Goal: Information Seeking & Learning: Learn about a topic

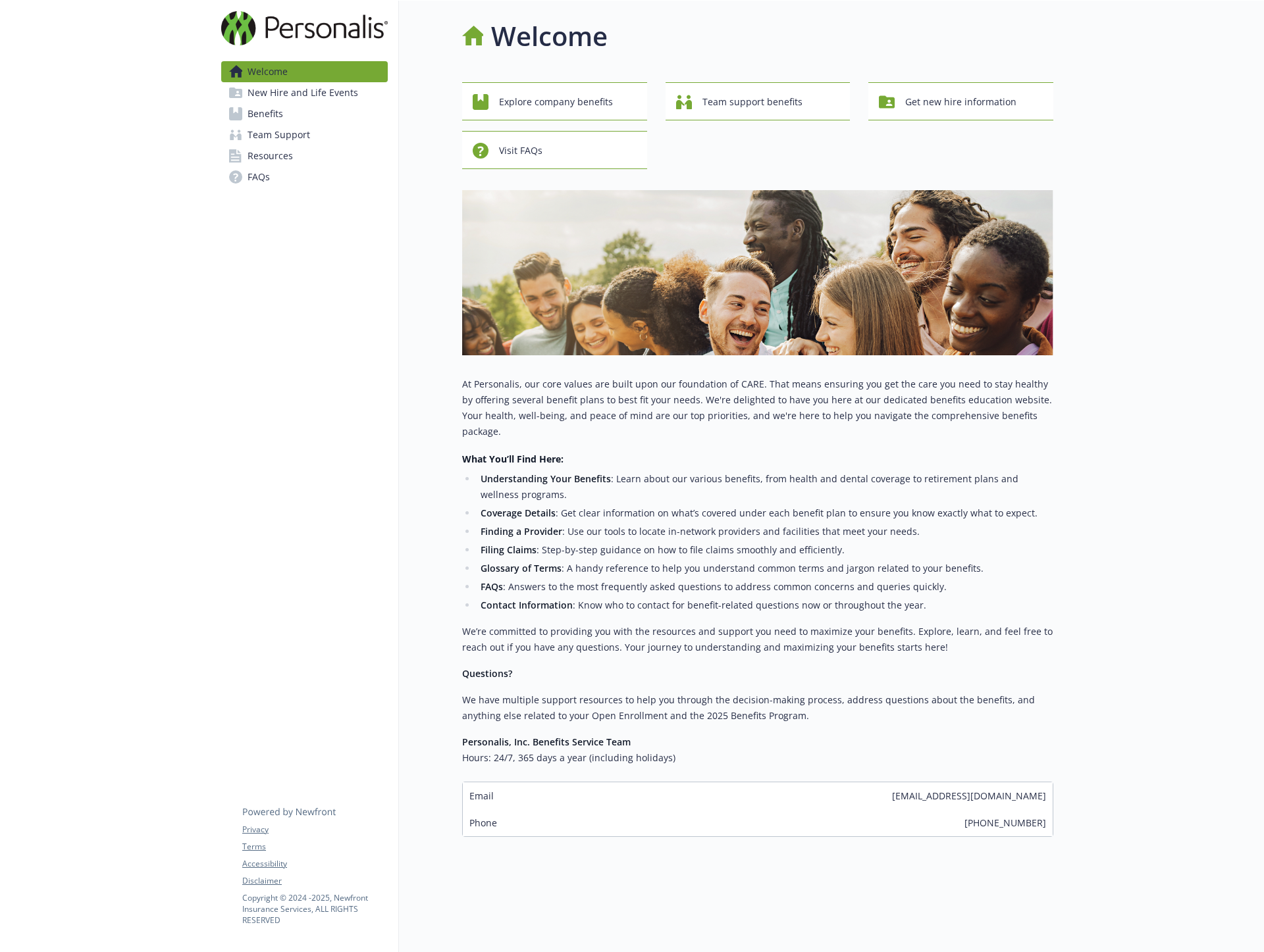
click at [282, 119] on span "Benefits" at bounding box center [264, 113] width 35 height 21
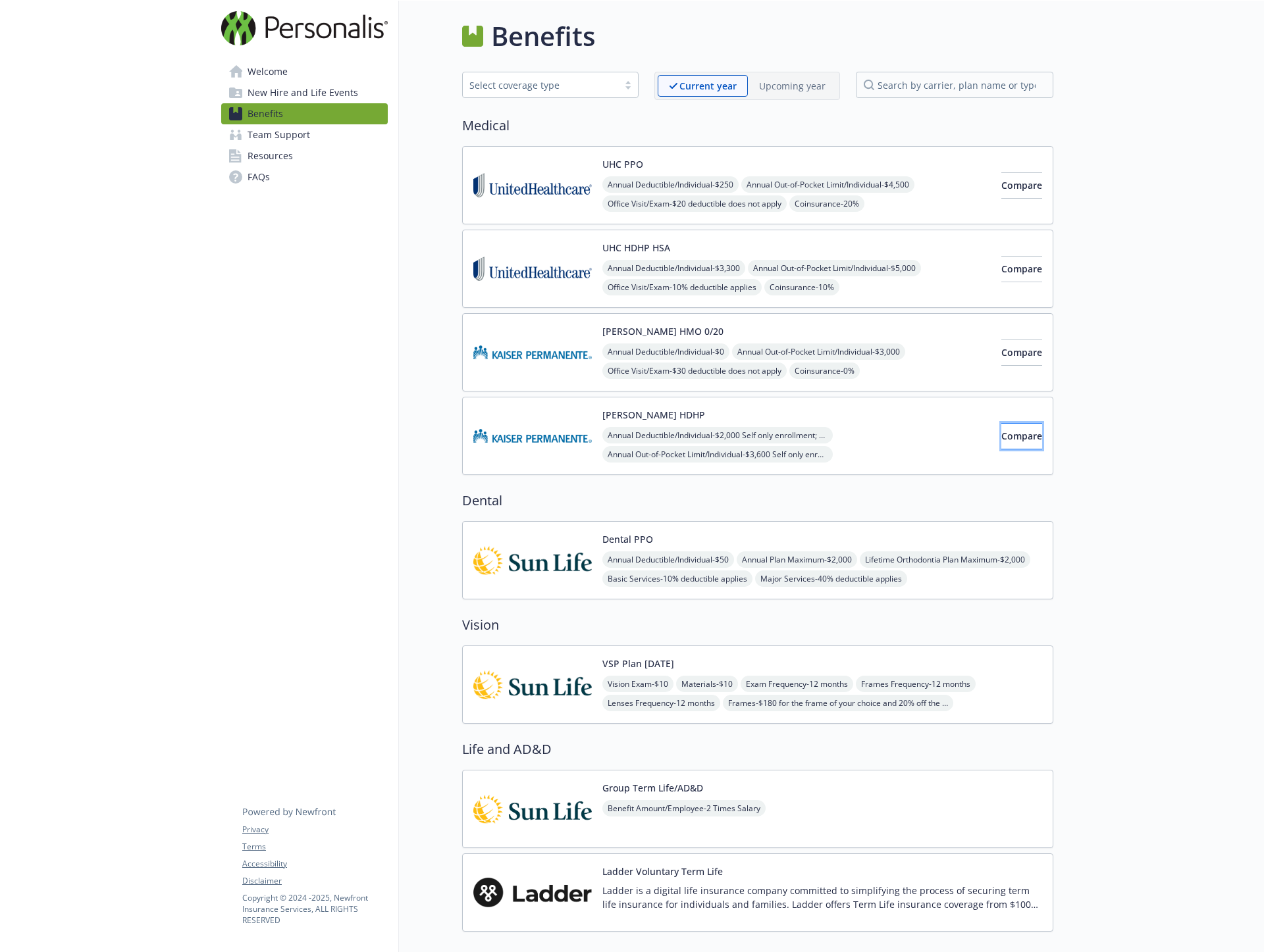
click at [1010, 441] on span "Compare" at bounding box center [1022, 436] width 41 height 13
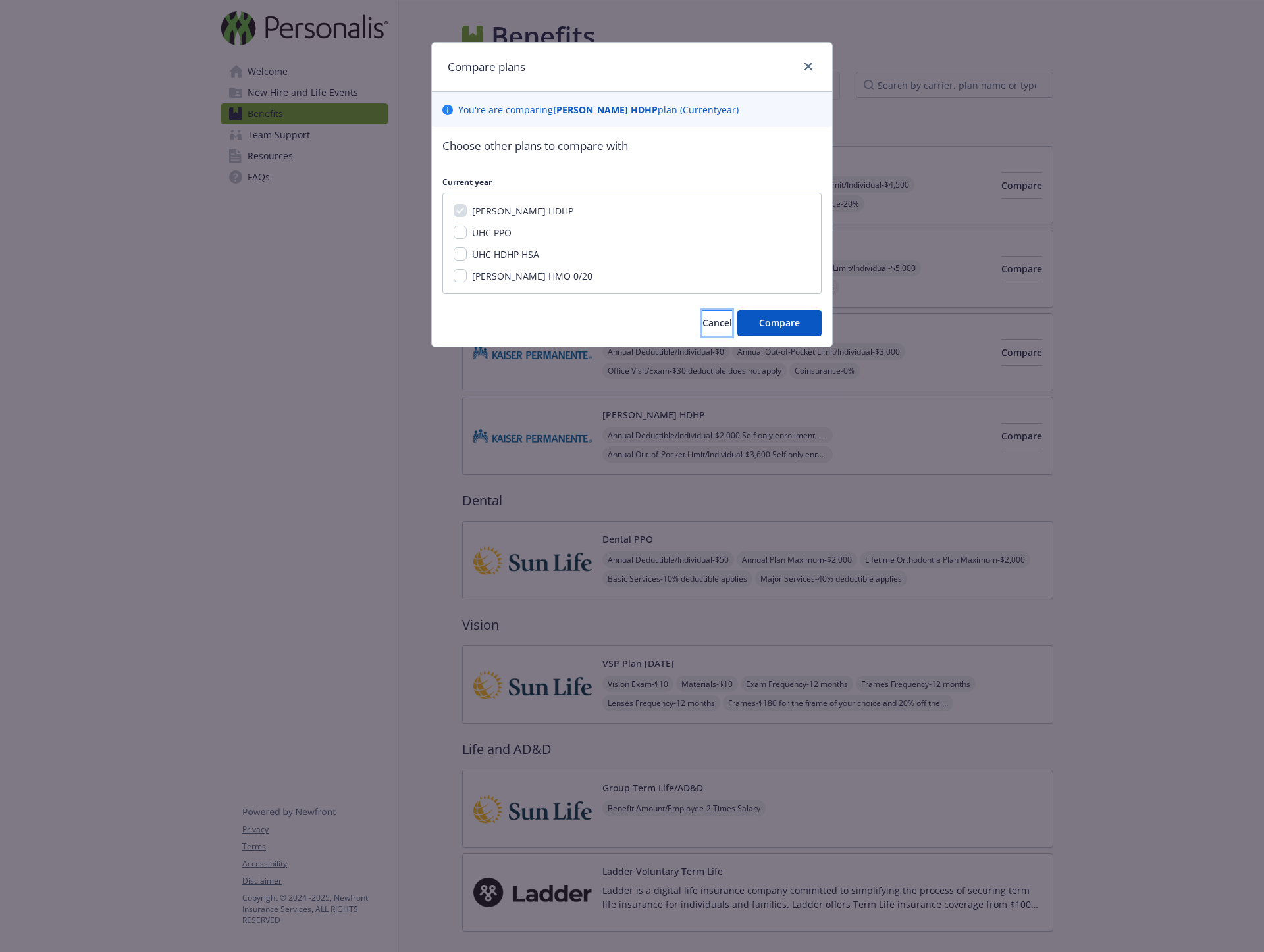
click at [702, 323] on button "Cancel" at bounding box center [717, 323] width 30 height 26
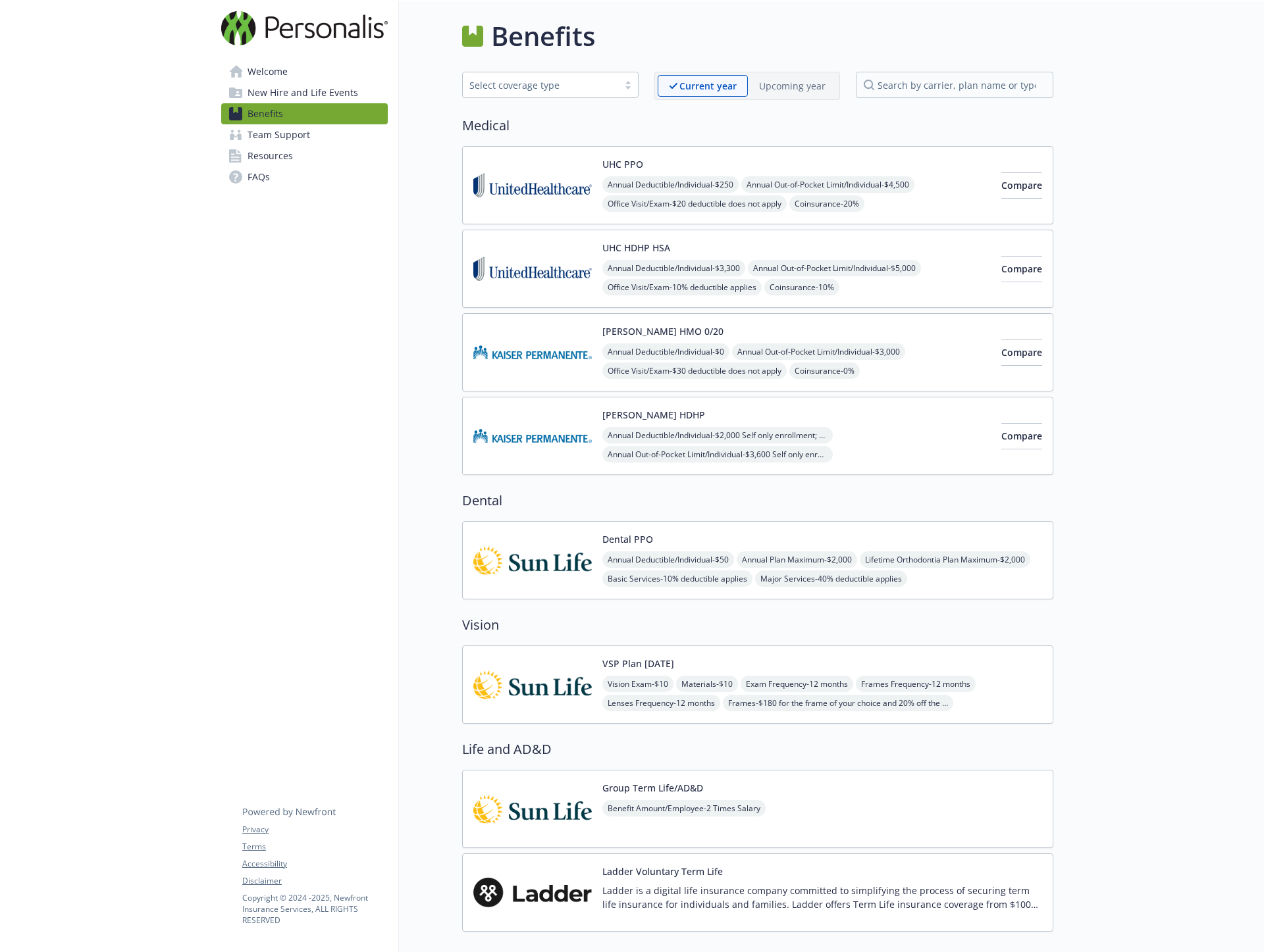
click at [639, 411] on button "[PERSON_NAME] HDHP" at bounding box center [653, 415] width 102 height 14
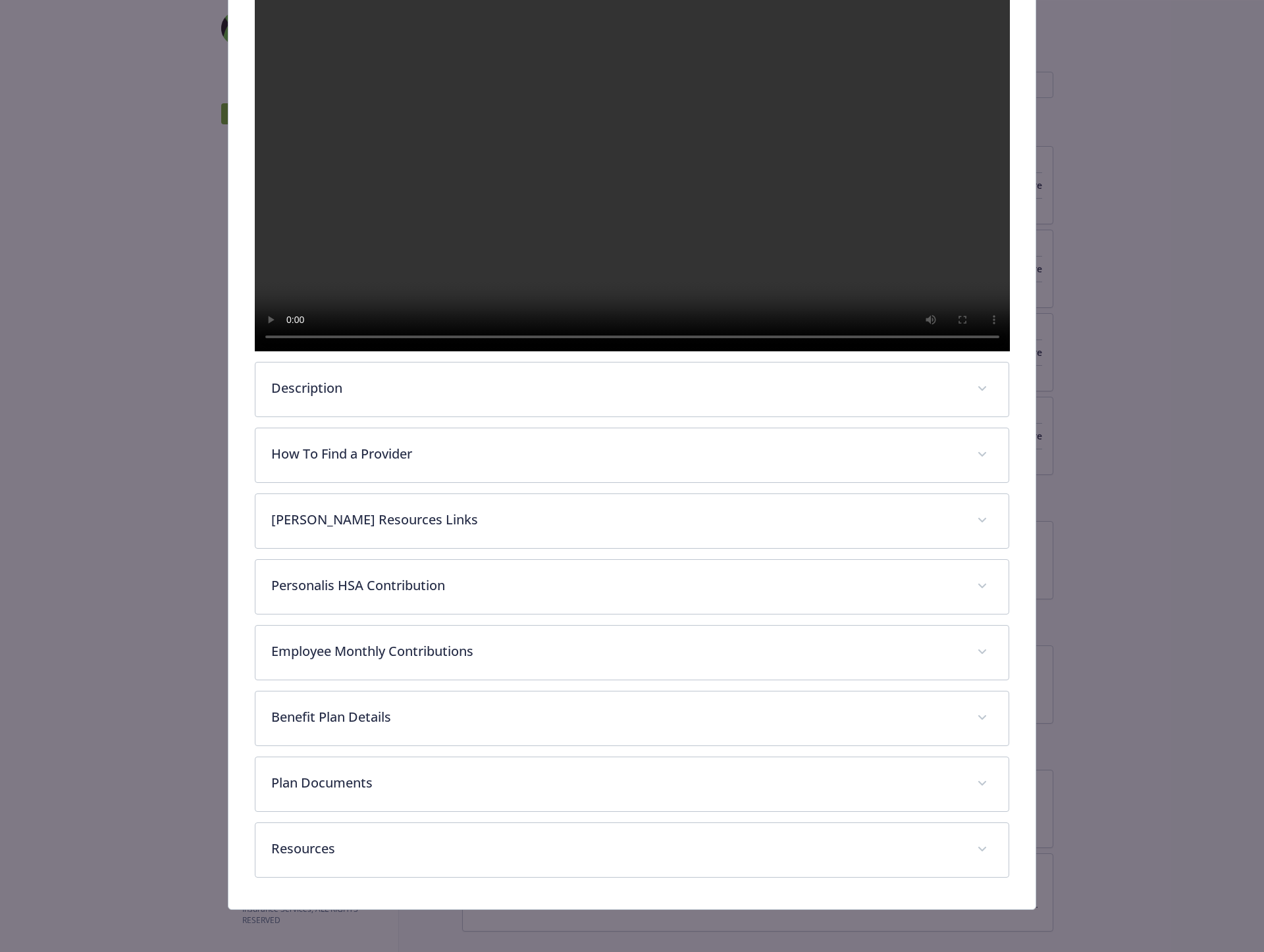
scroll to position [291, 0]
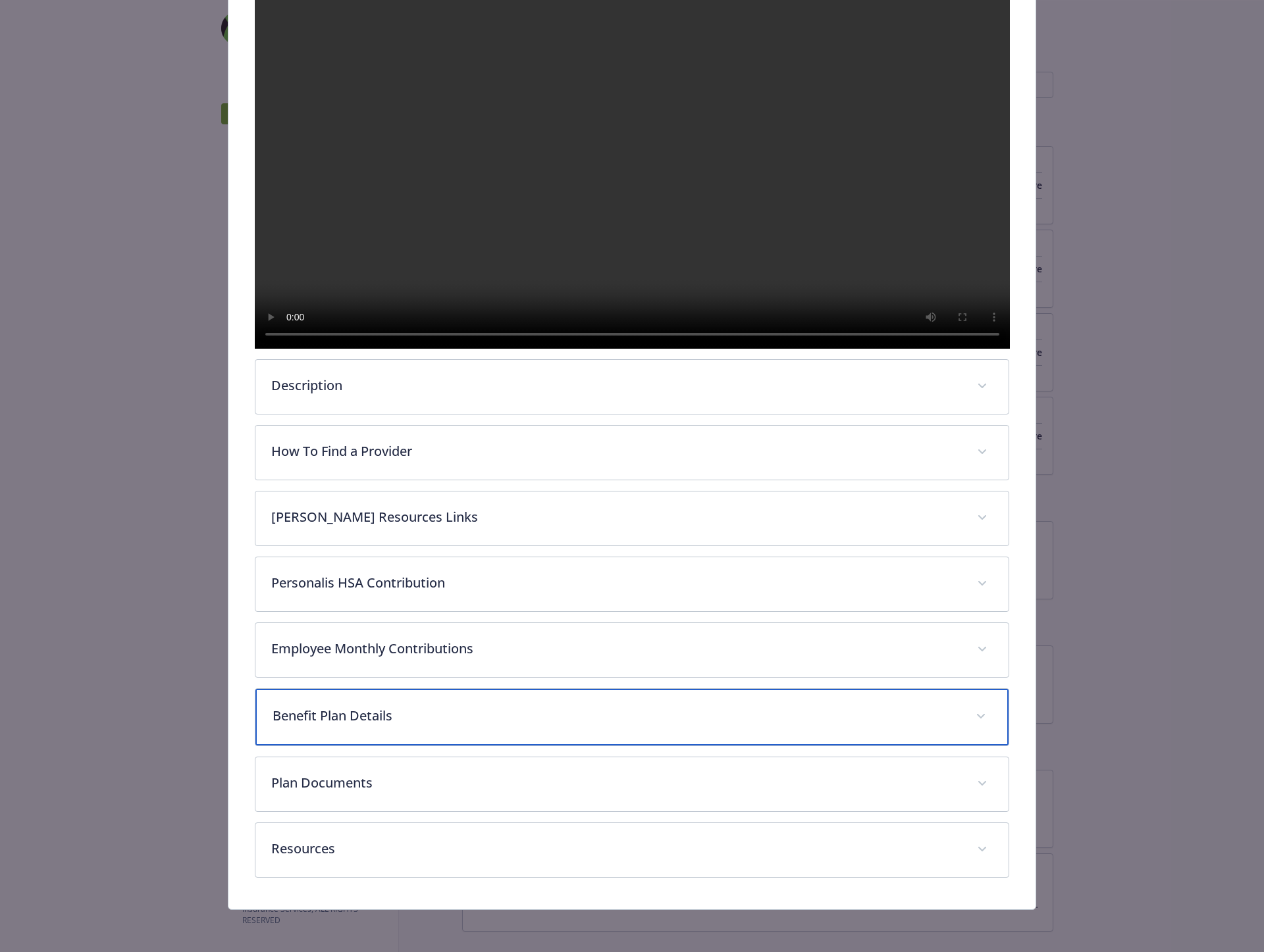
click at [423, 731] on div "Benefit Plan Details" at bounding box center [632, 718] width 754 height 57
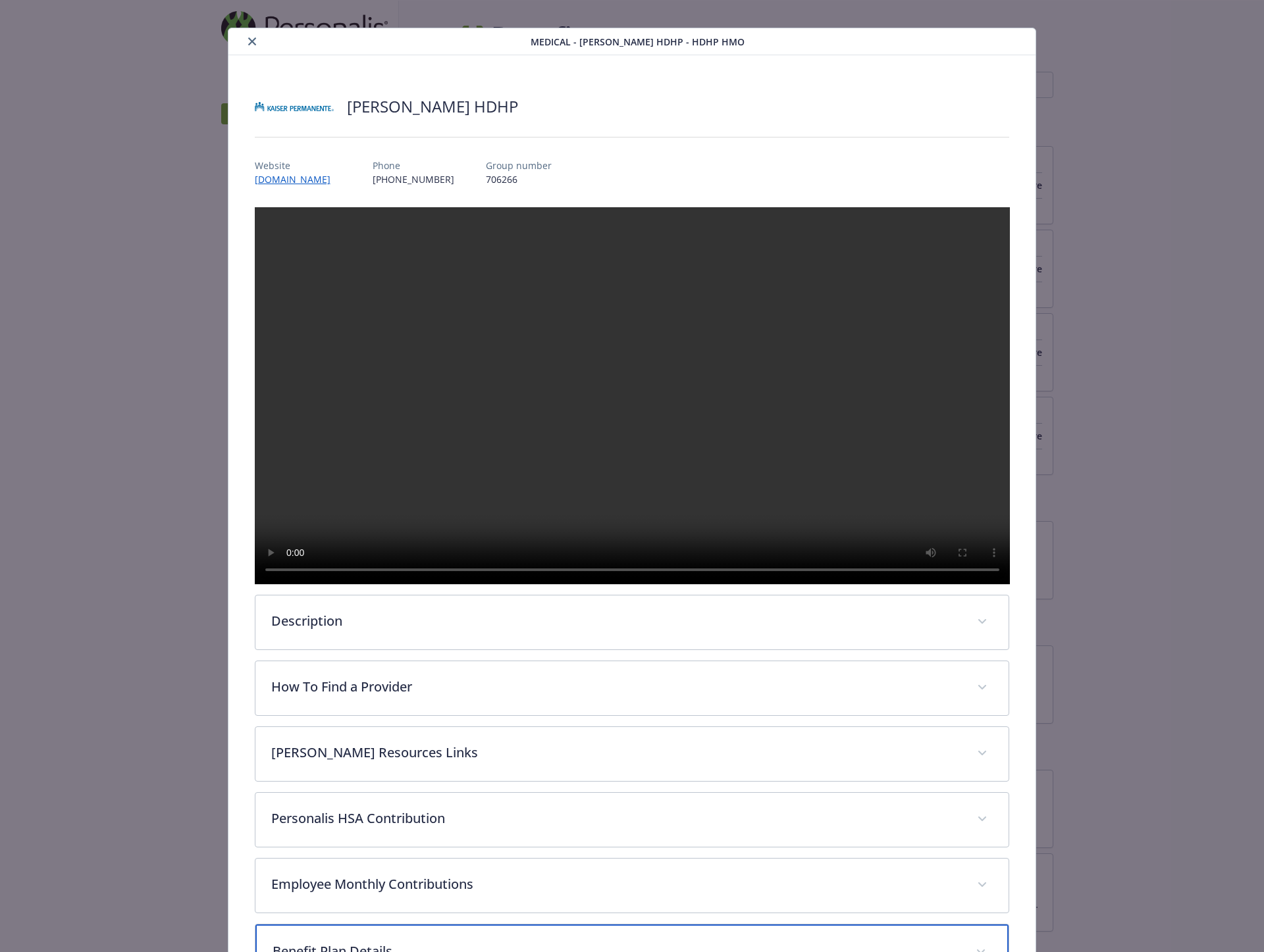
scroll to position [0, 0]
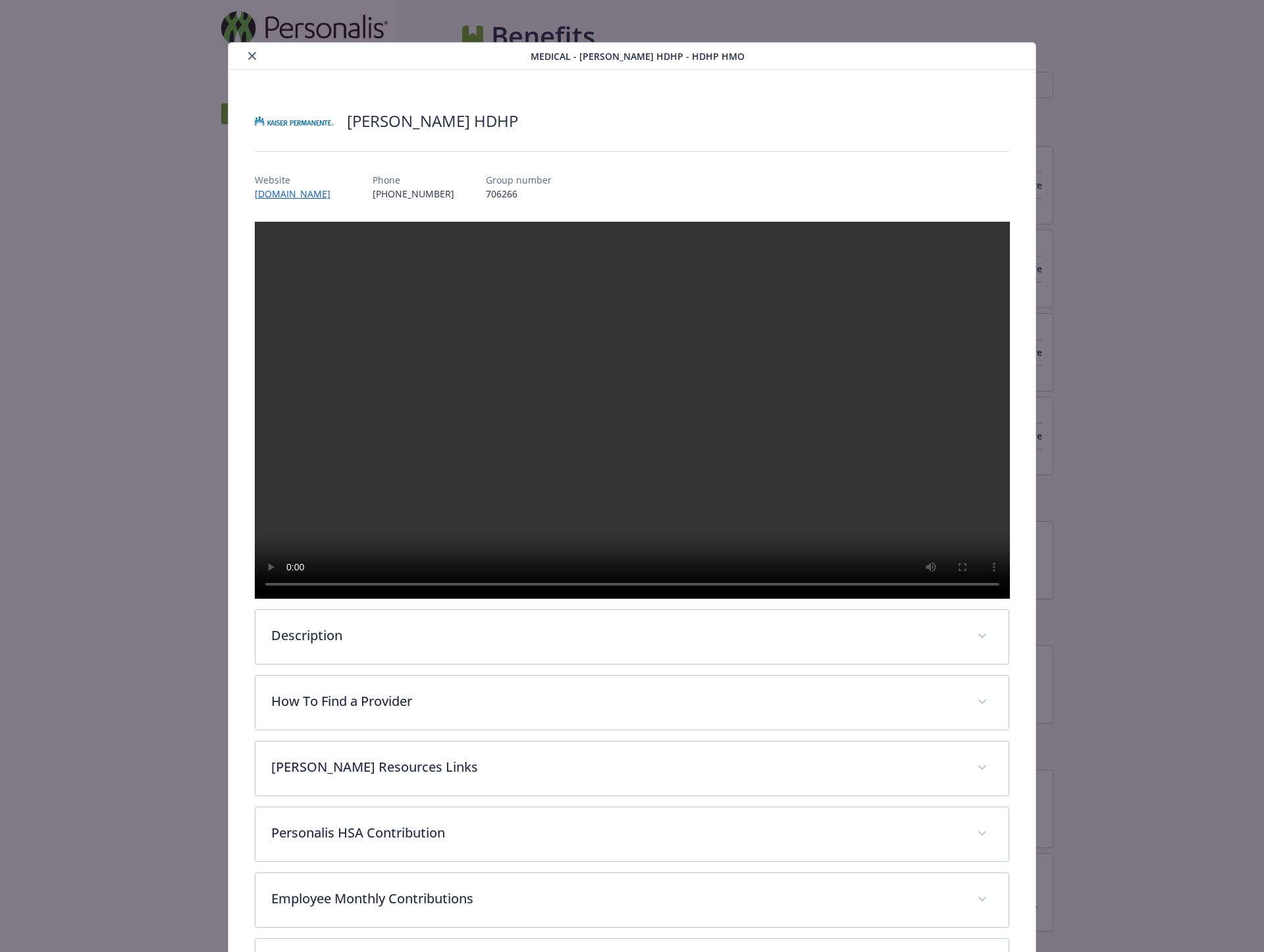
click at [246, 61] on button "close" at bounding box center [252, 56] width 16 height 16
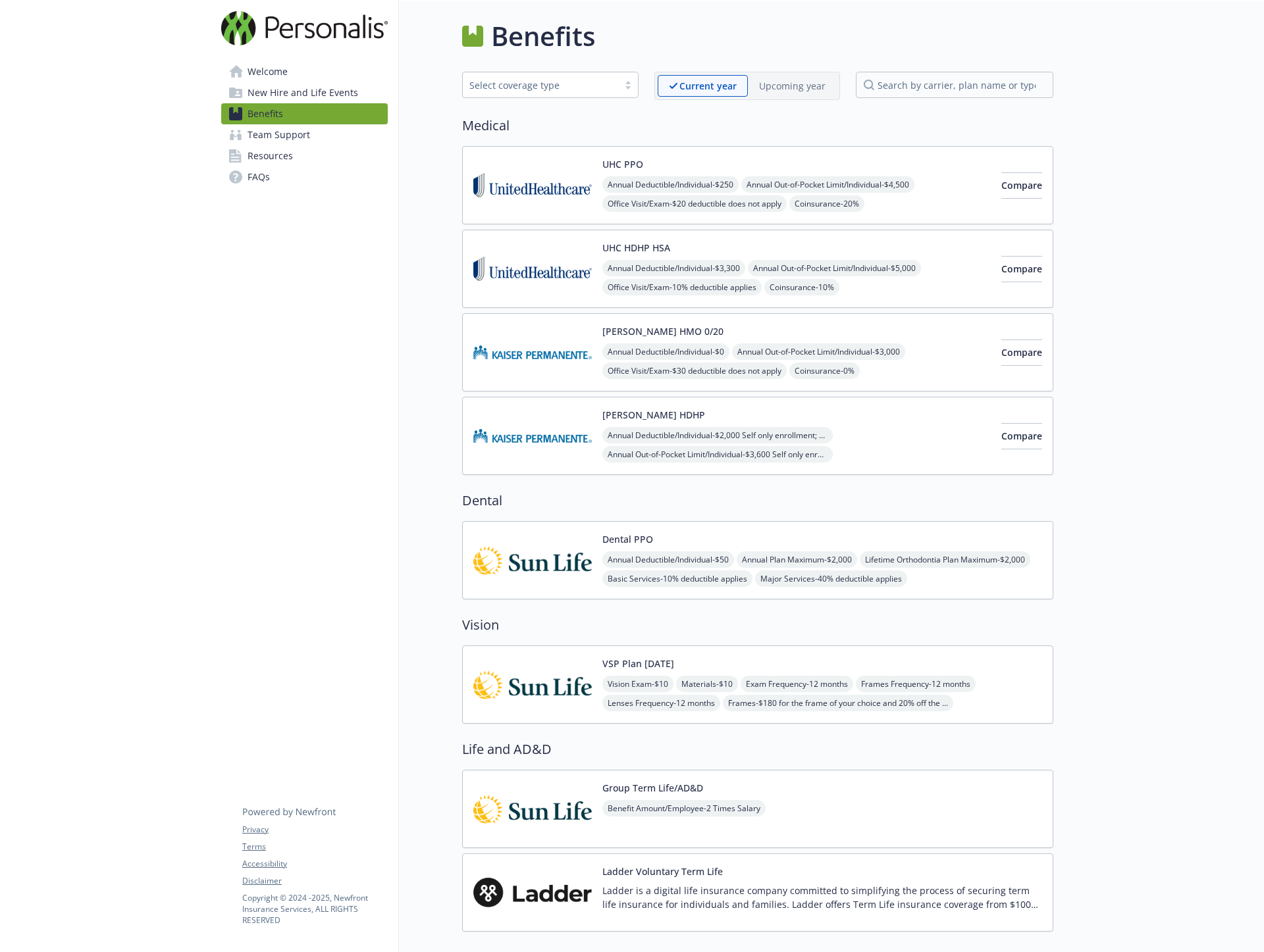
click at [568, 349] on img at bounding box center [532, 352] width 119 height 56
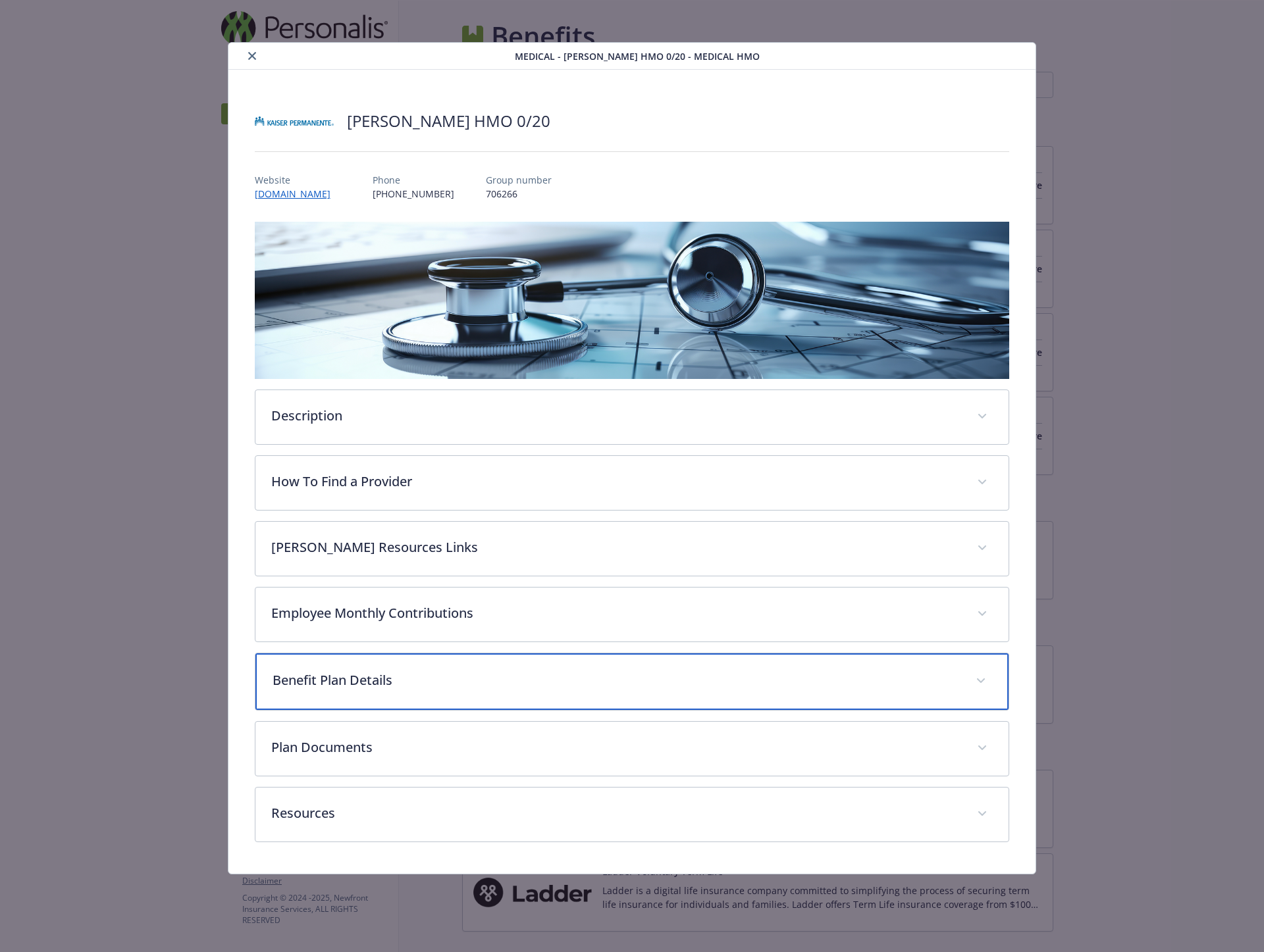
click at [314, 681] on p "Benefit Plan Details" at bounding box center [616, 680] width 688 height 20
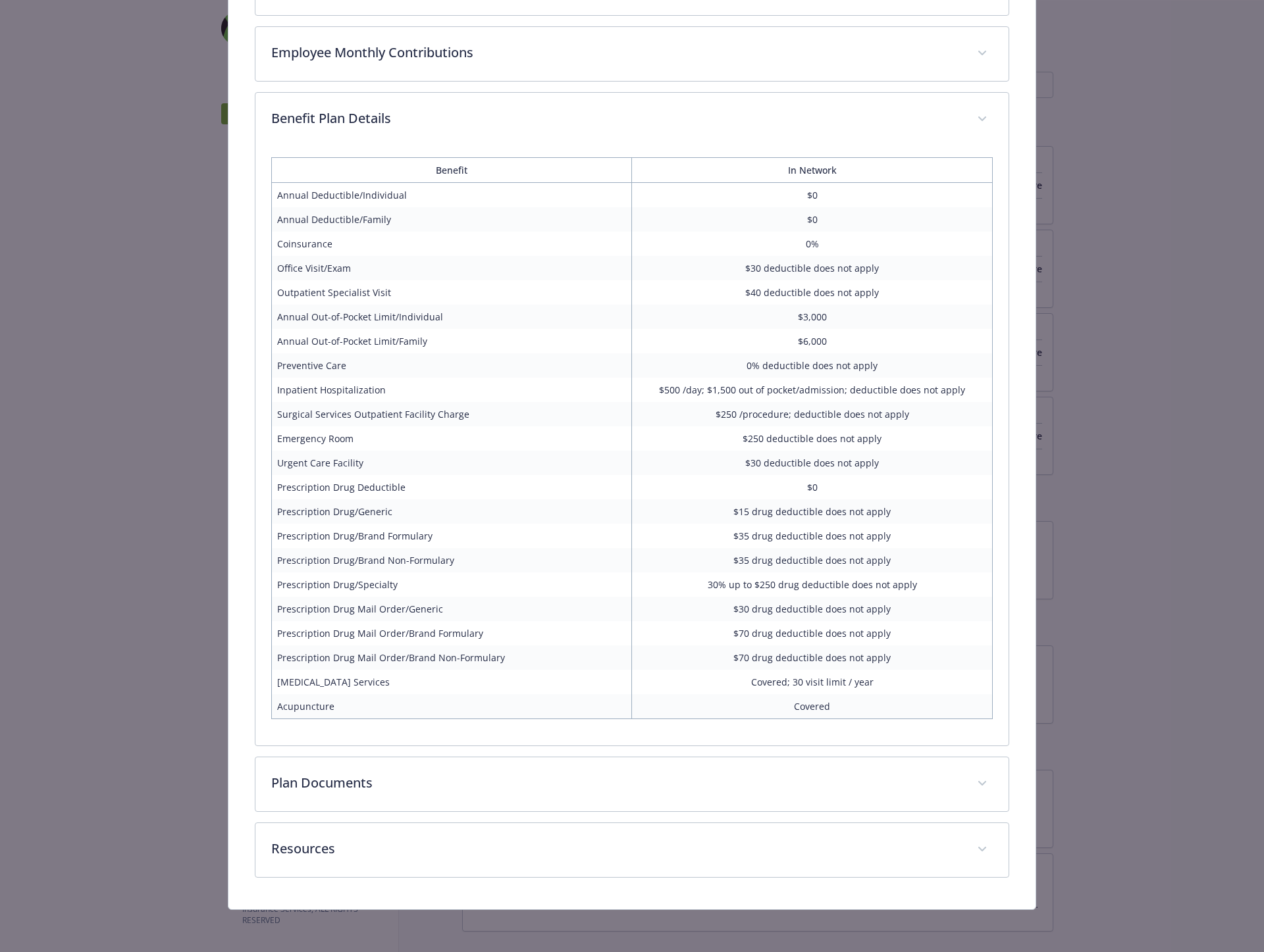
scroll to position [559, 0]
drag, startPoint x: 790, startPoint y: 706, endPoint x: 849, endPoint y: 703, distance: 59.1
click at [849, 703] on td "Covered" at bounding box center [812, 708] width 360 height 25
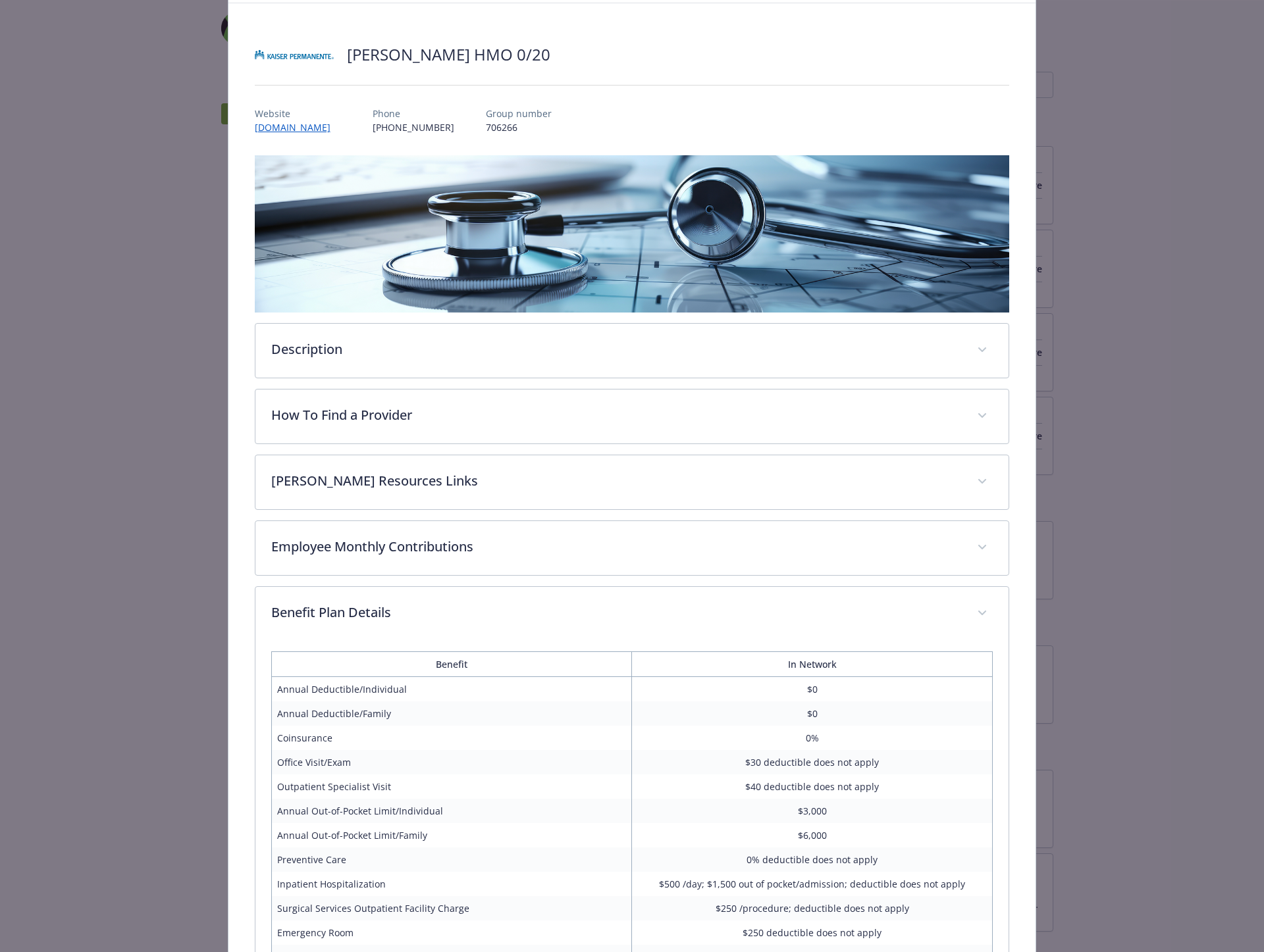
scroll to position [0, 0]
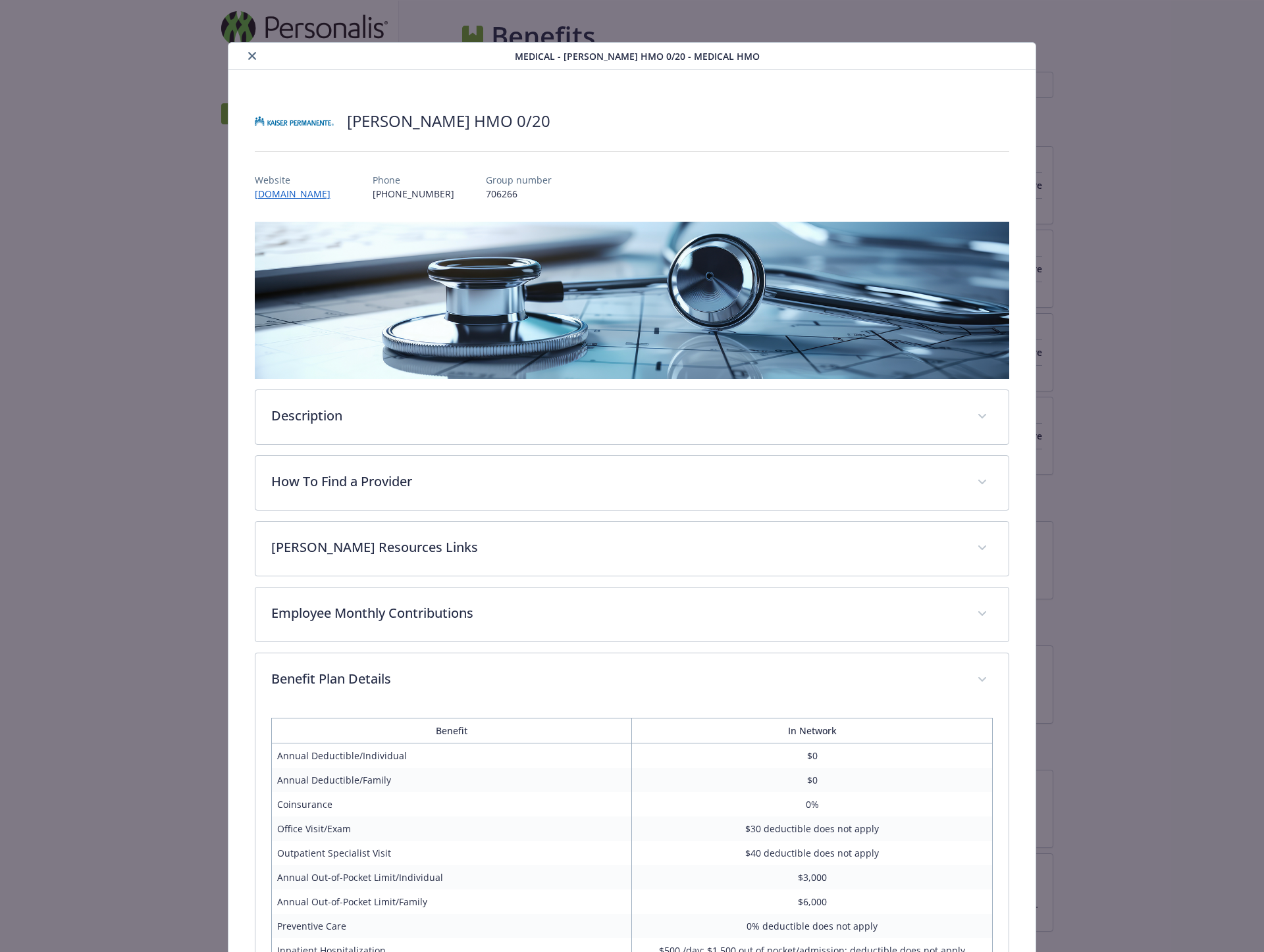
click at [252, 59] on icon "close" at bounding box center [252, 56] width 8 height 8
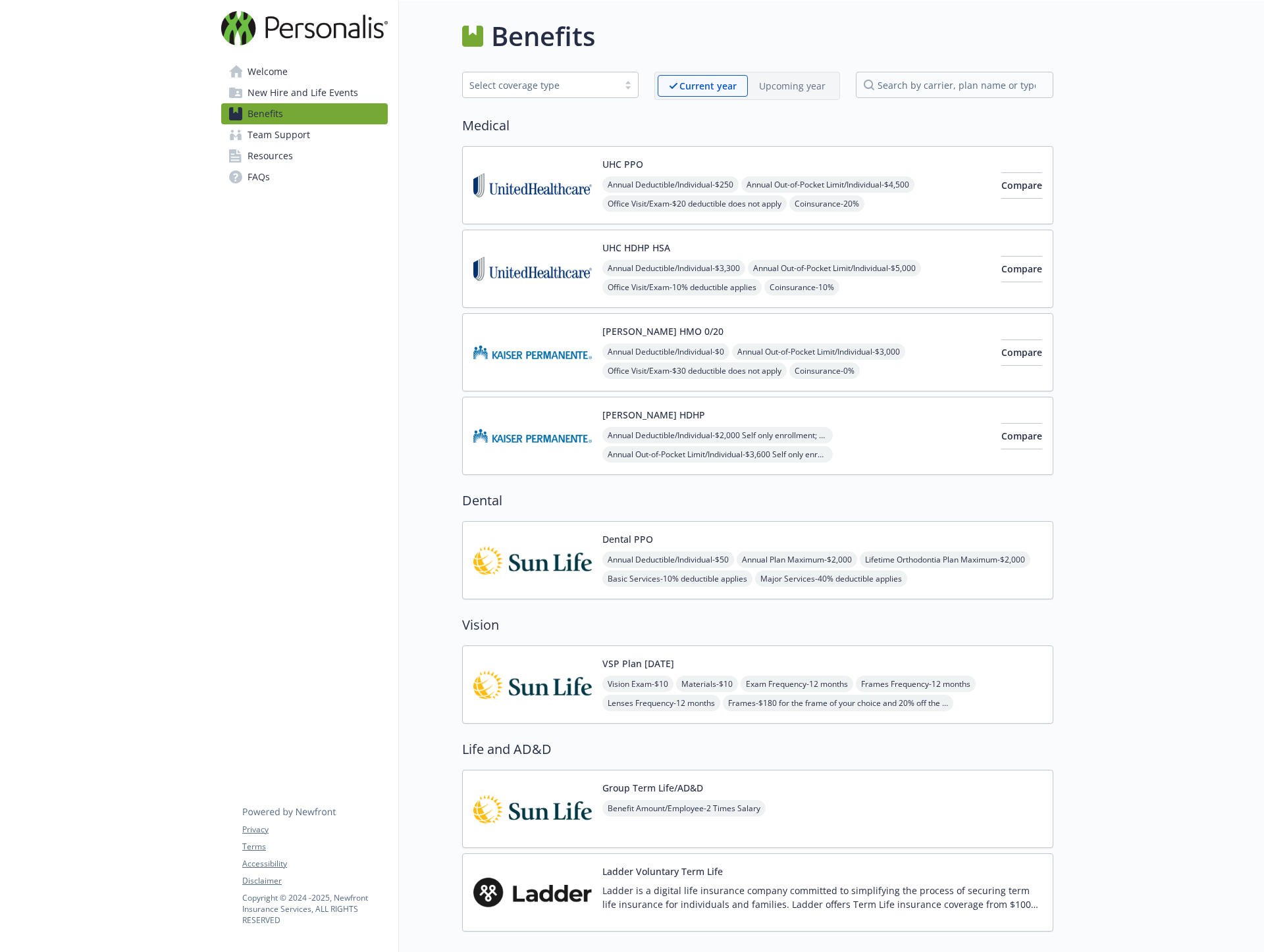
click at [537, 441] on img at bounding box center [532, 435] width 119 height 56
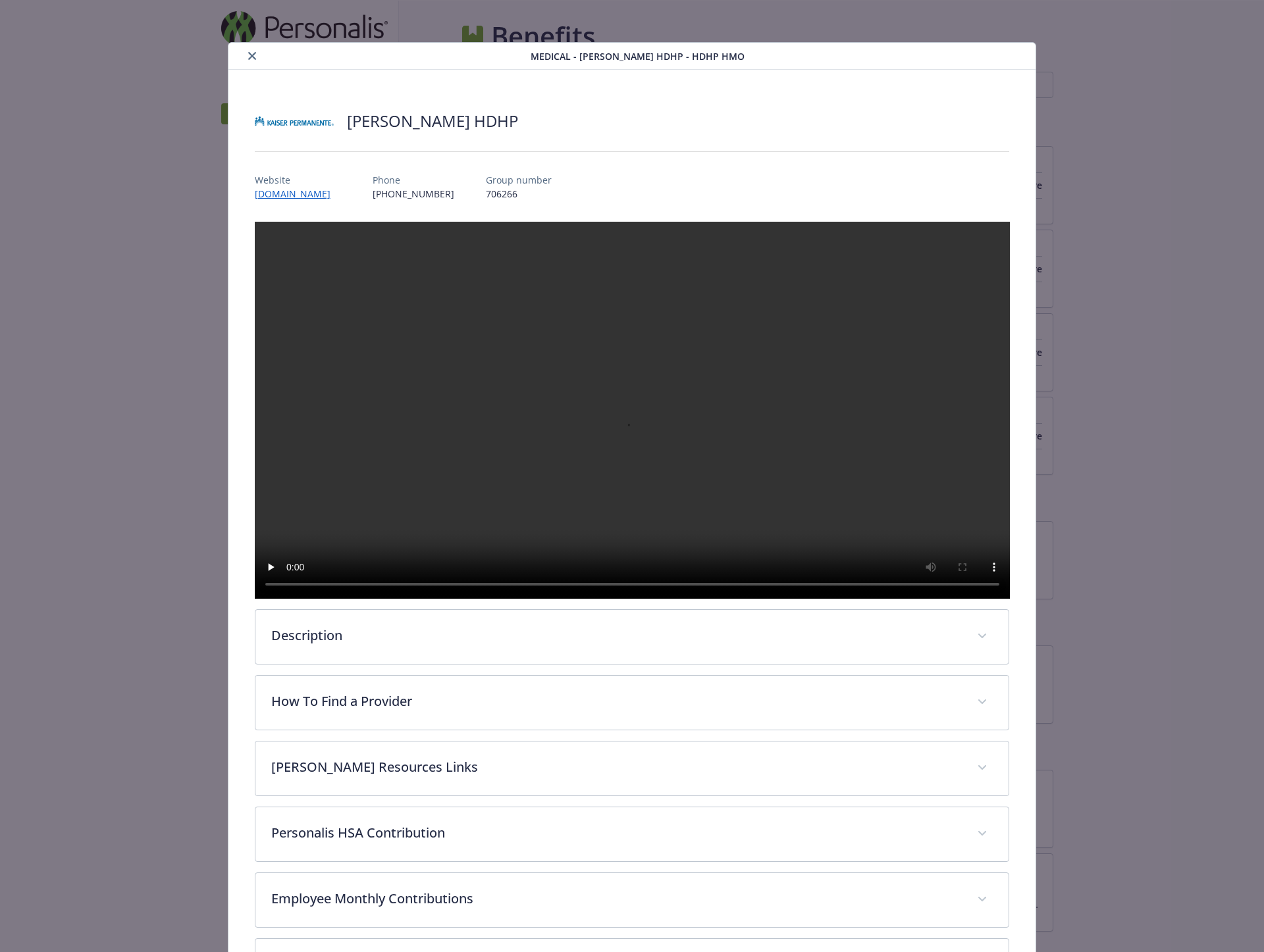
scroll to position [291, 0]
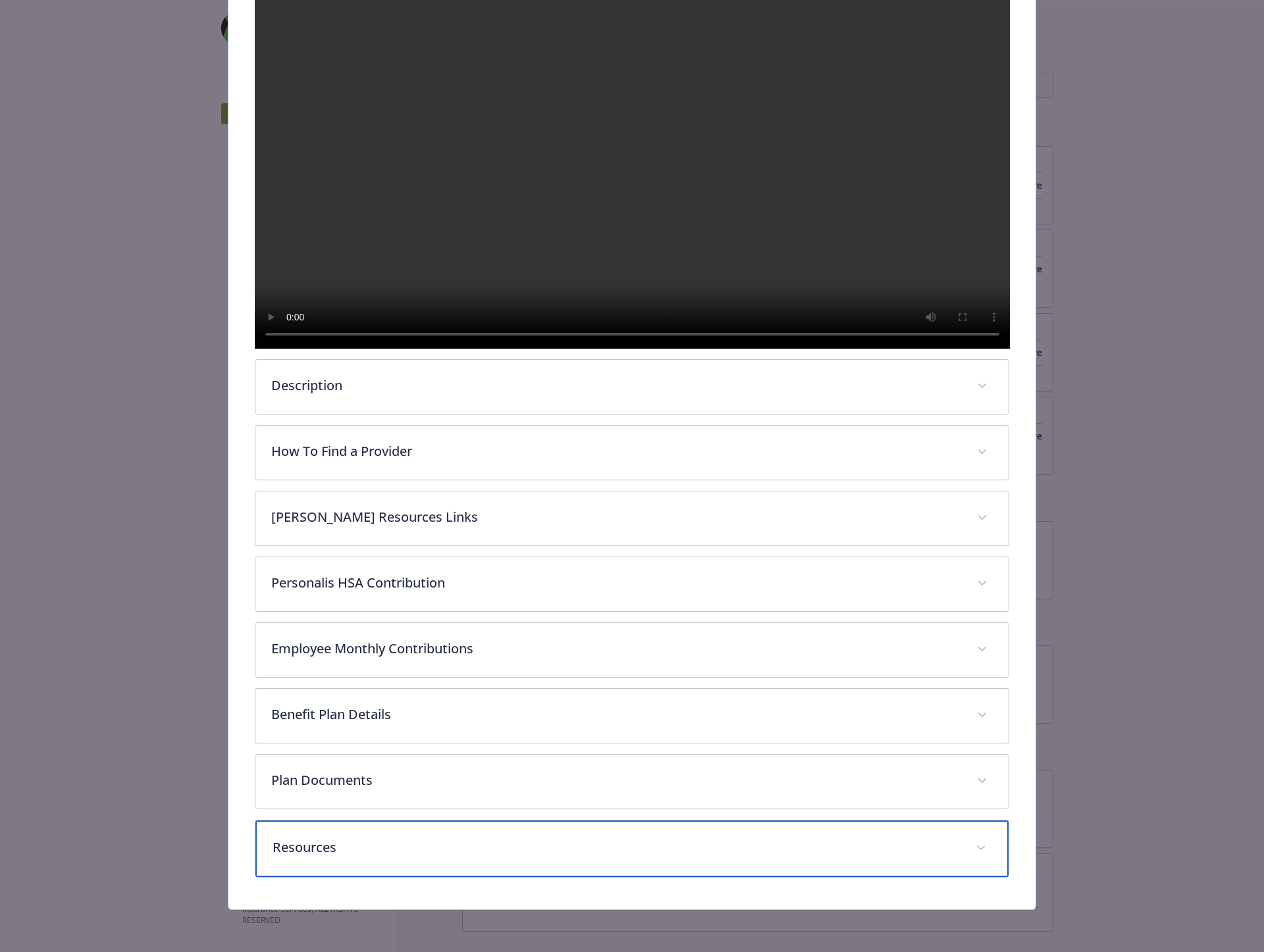
click at [373, 852] on p "Resources" at bounding box center [616, 847] width 688 height 20
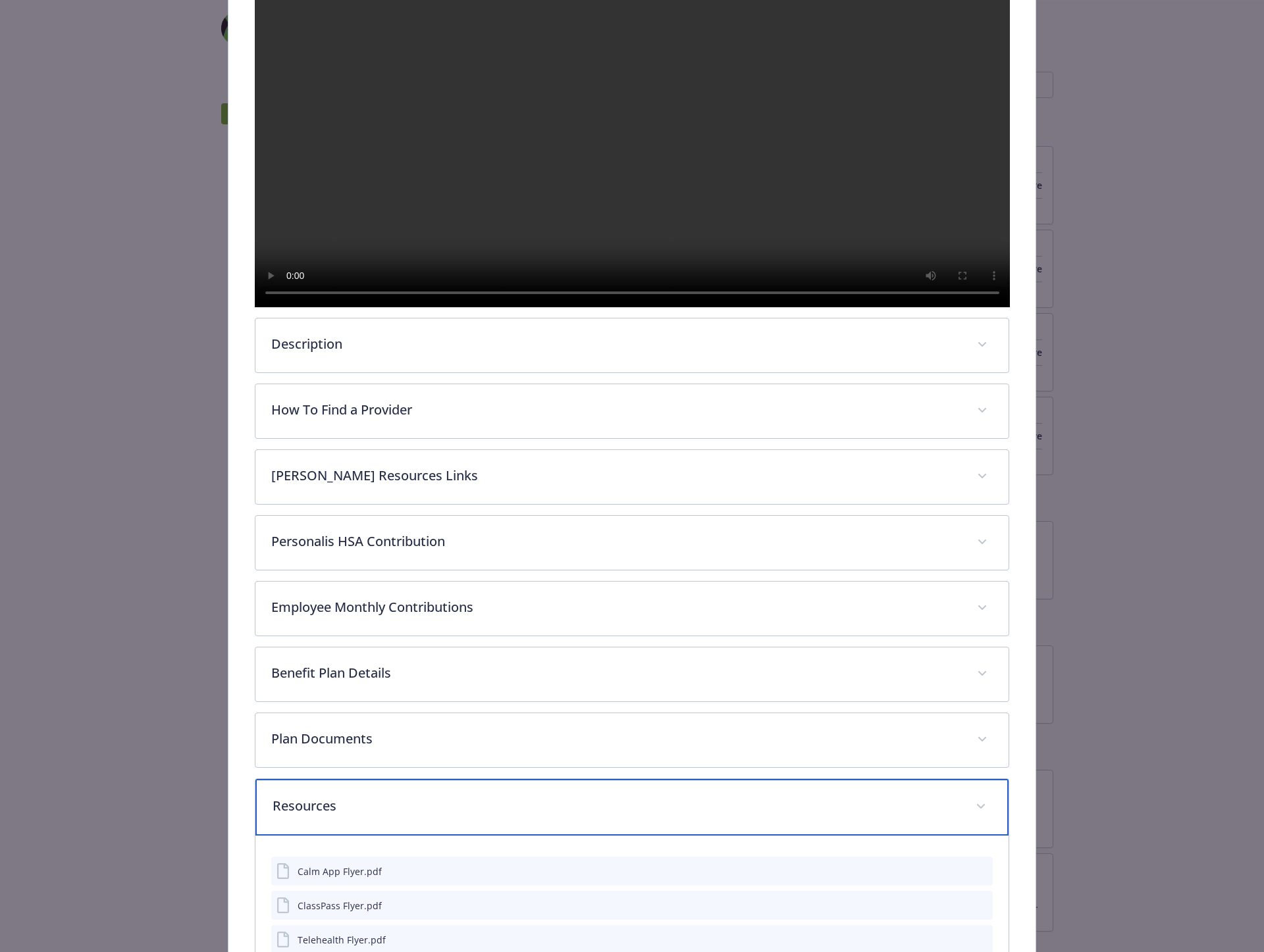
scroll to position [439, 0]
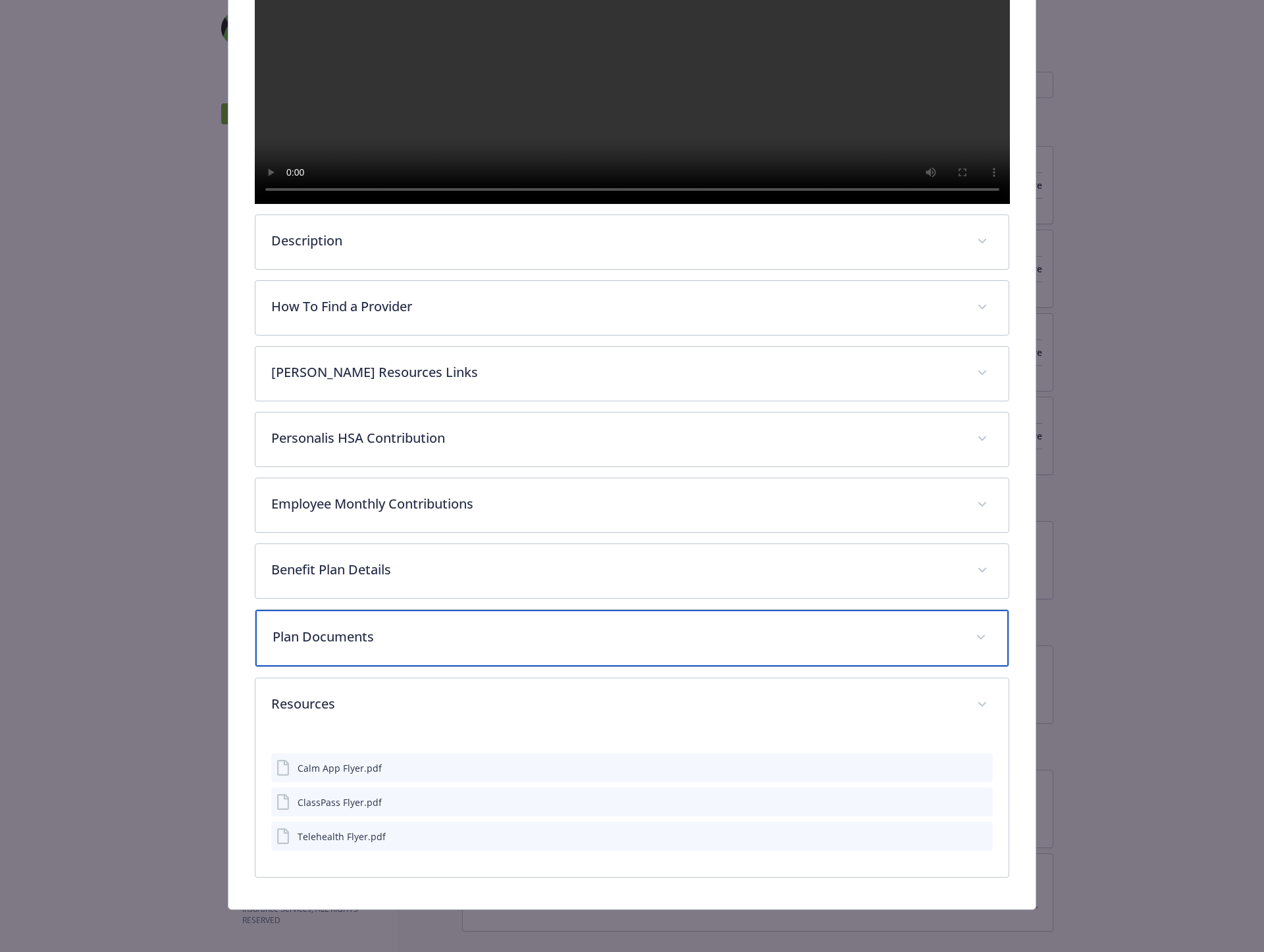
click at [333, 644] on p "Plan Documents" at bounding box center [616, 637] width 688 height 20
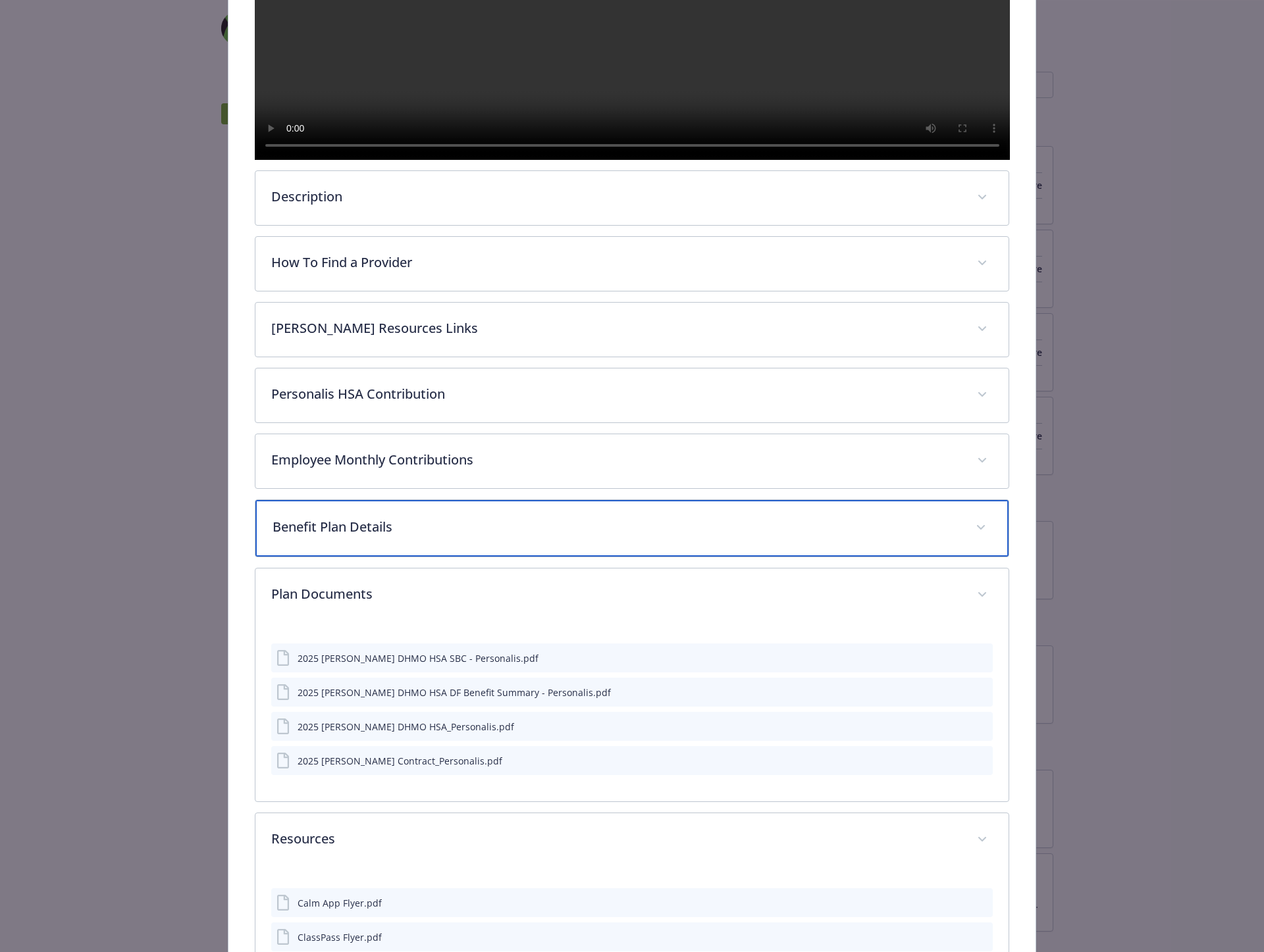
click at [355, 537] on p "Benefit Plan Details" at bounding box center [616, 526] width 688 height 20
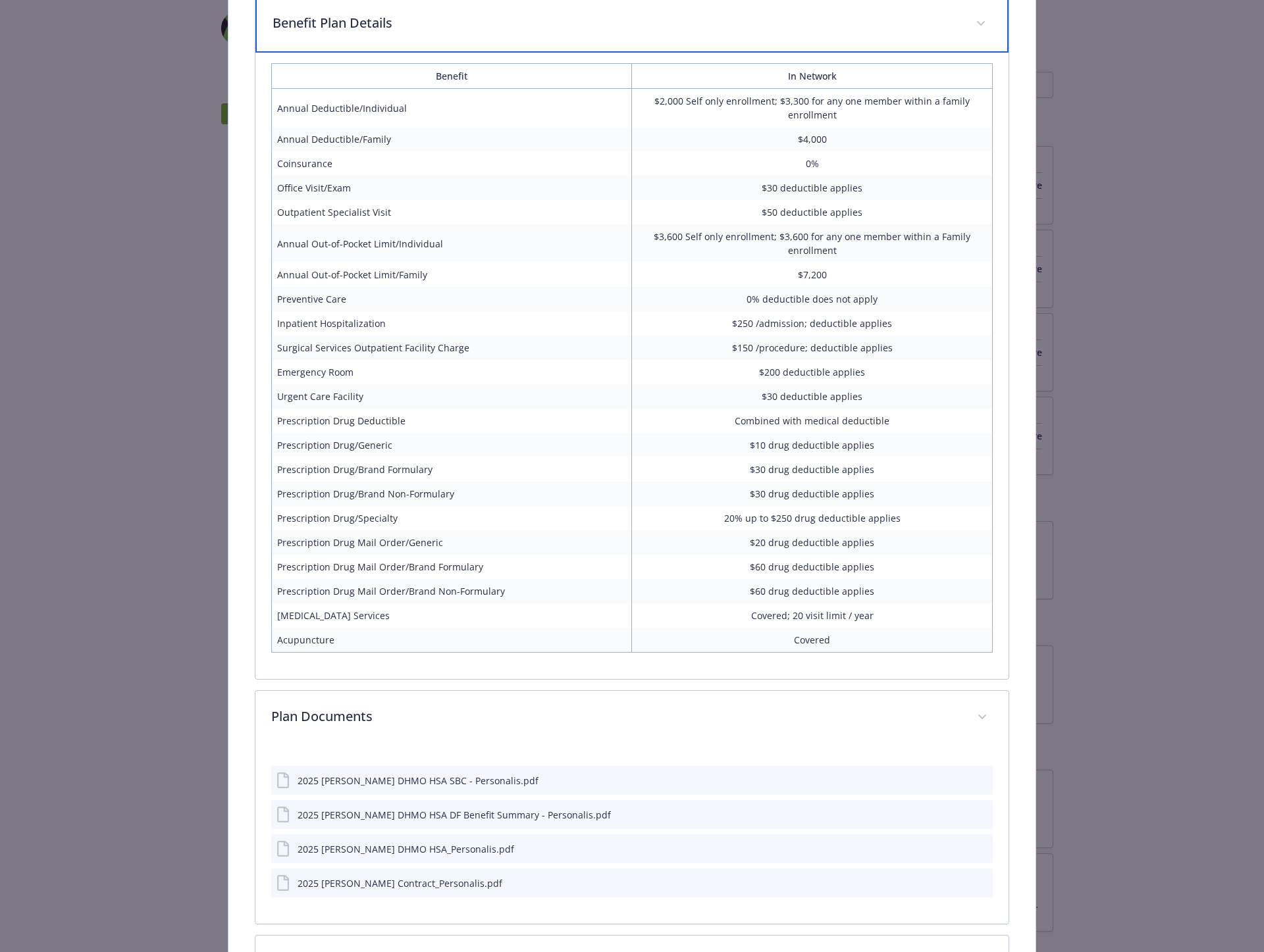
scroll to position [965, 0]
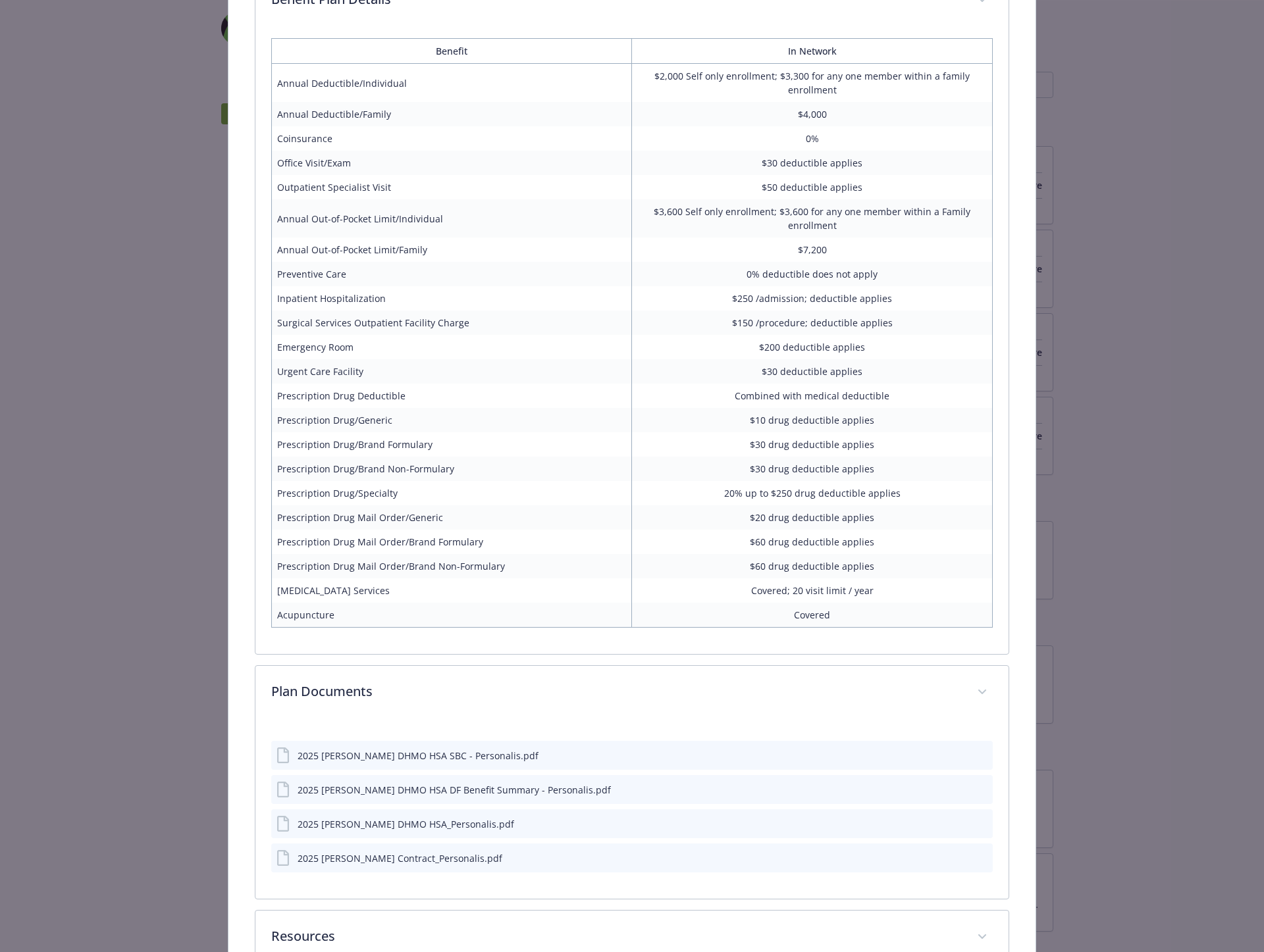
click at [789, 628] on td "Covered" at bounding box center [812, 615] width 360 height 25
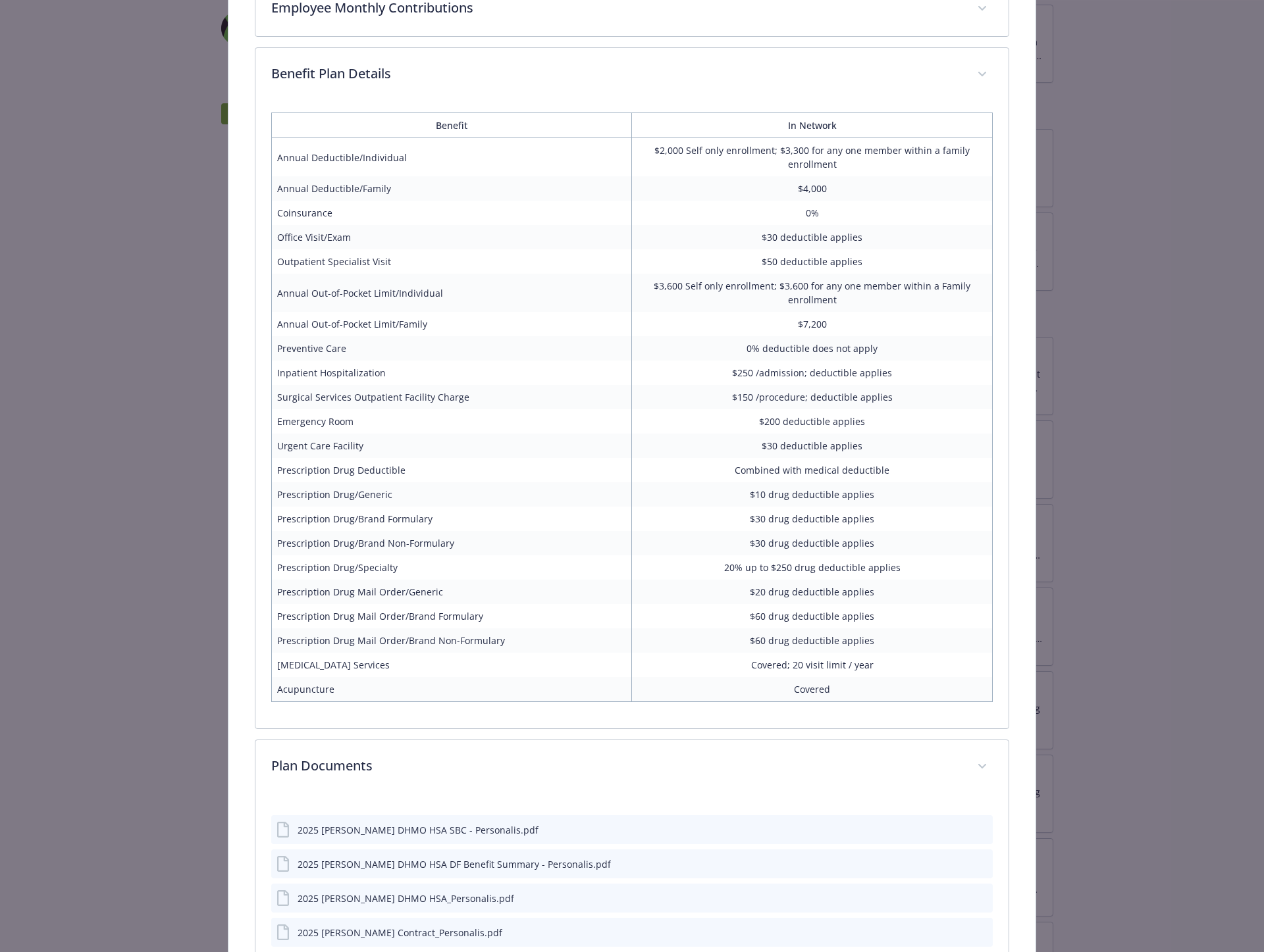
scroll to position [540, 0]
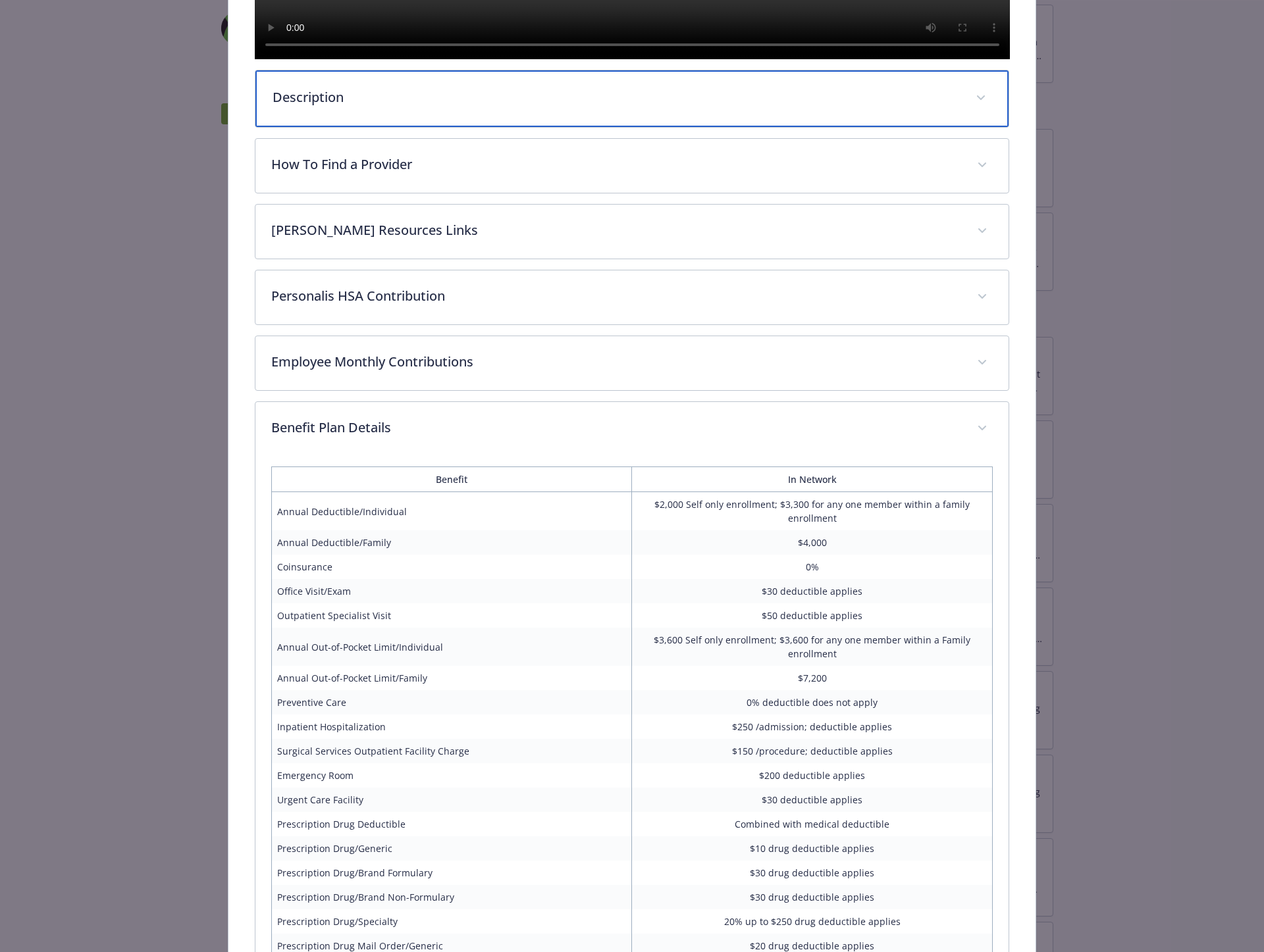
click at [331, 107] on p "Description" at bounding box center [616, 97] width 688 height 20
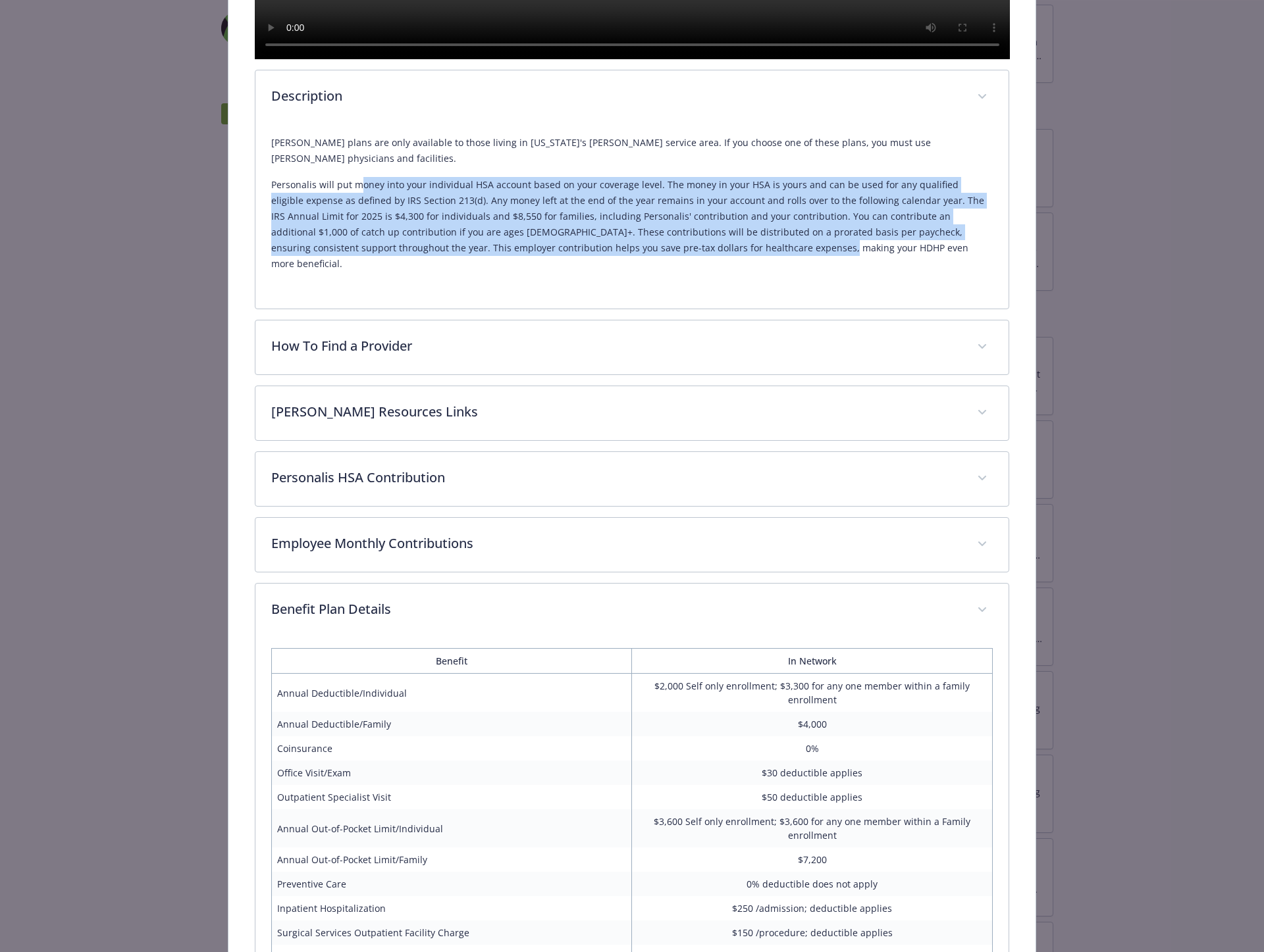
drag, startPoint x: 360, startPoint y: 211, endPoint x: 701, endPoint y: 285, distance: 348.9
click at [701, 285] on div "[PERSON_NAME] plans are only available to those living in [US_STATE]'s [PERSON_…" at bounding box center [632, 208] width 722 height 168
click at [379, 271] on p "Personalis will put money into your individual HSA account based on your covera…" at bounding box center [632, 224] width 722 height 94
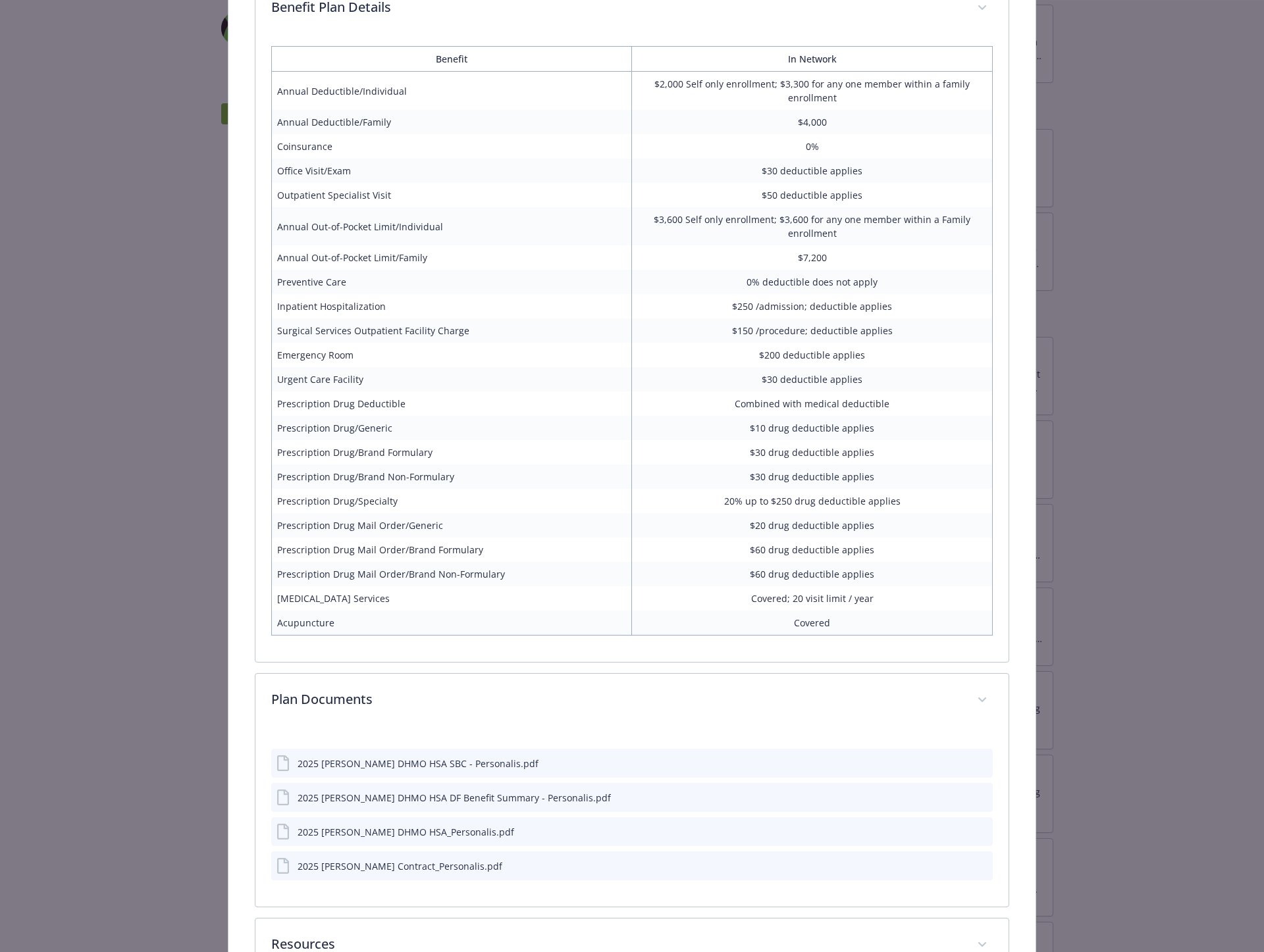
scroll to position [1242, 0]
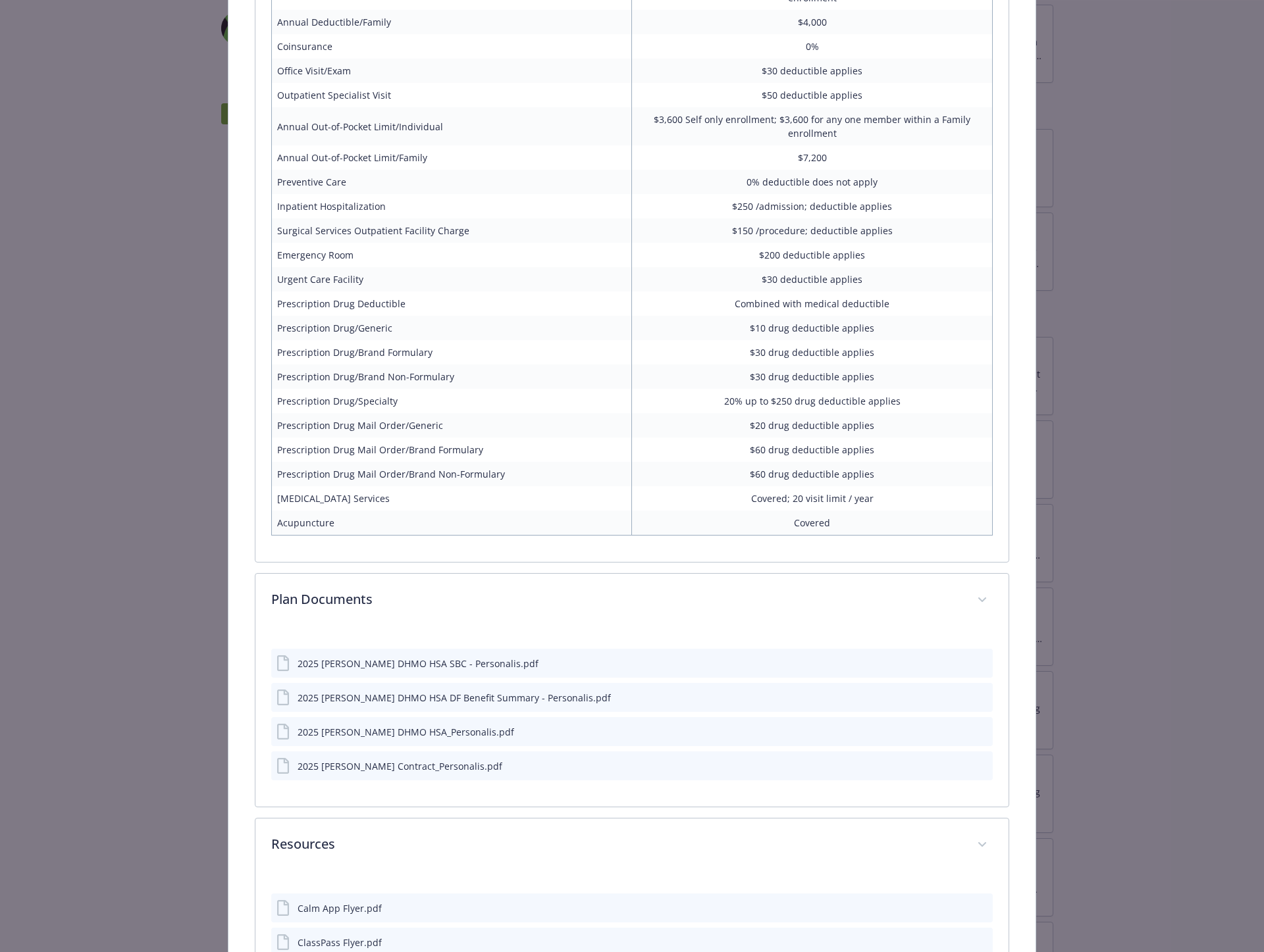
click at [979, 703] on button "preview file" at bounding box center [980, 696] width 14 height 12
